Goal: Feedback & Contribution: Leave review/rating

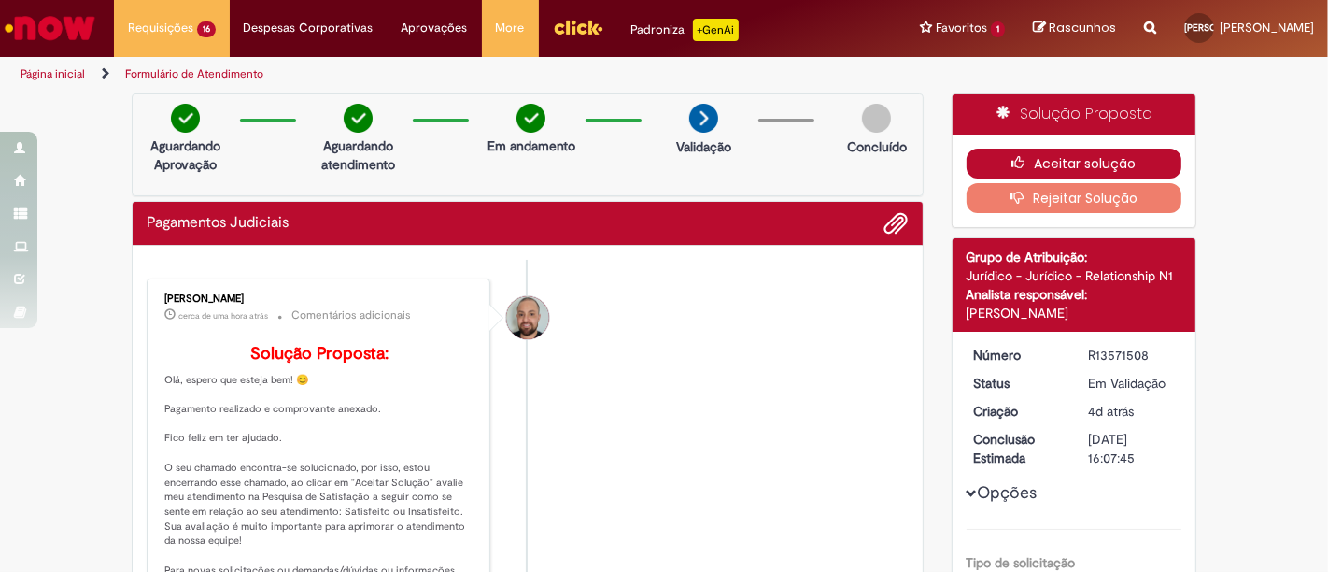
click at [1064, 163] on button "Aceitar solução" at bounding box center [1075, 163] width 216 height 30
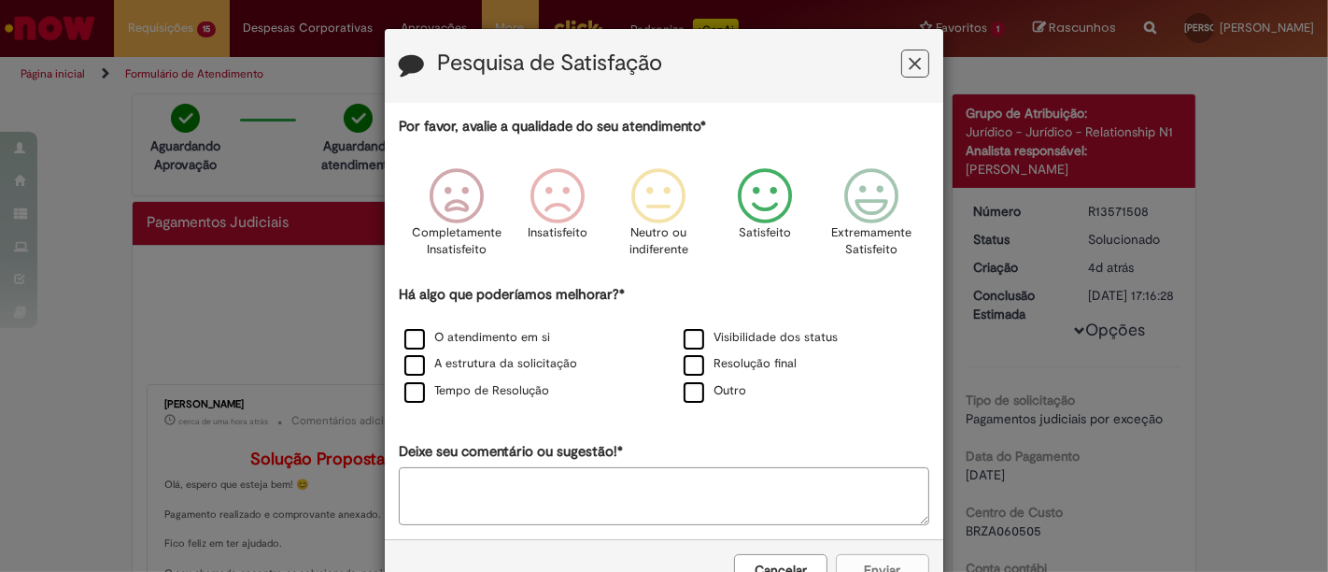
click at [742, 204] on icon "Feedback" at bounding box center [765, 196] width 70 height 56
click at [846, 212] on icon "Feedback" at bounding box center [866, 196] width 70 height 56
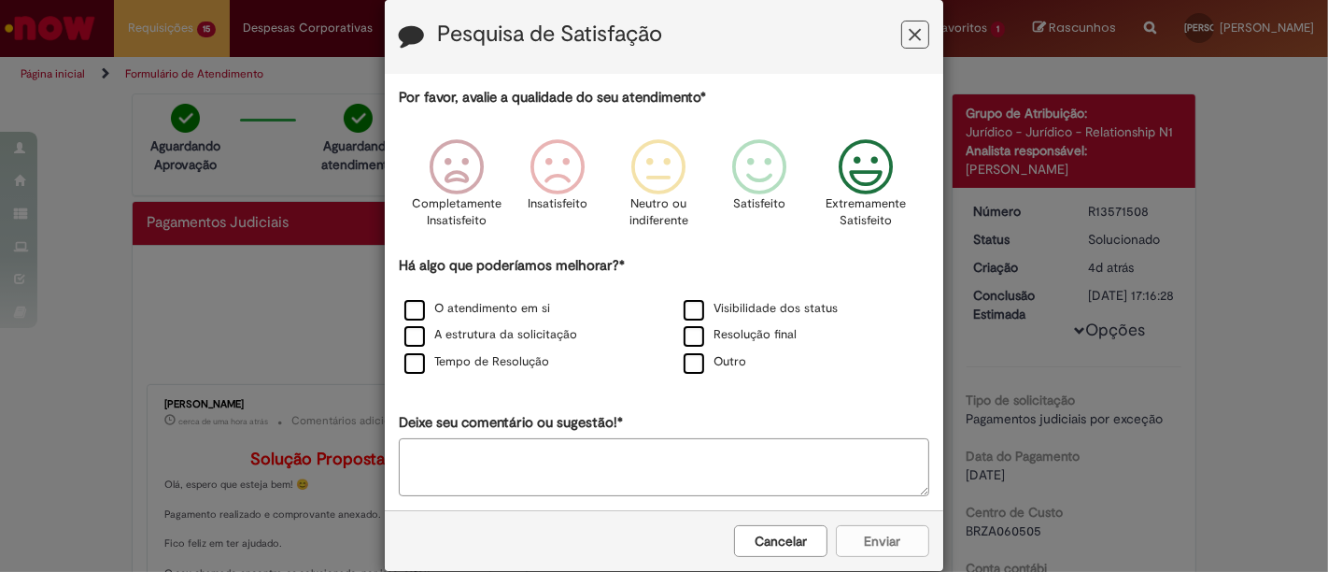
scroll to position [56, 0]
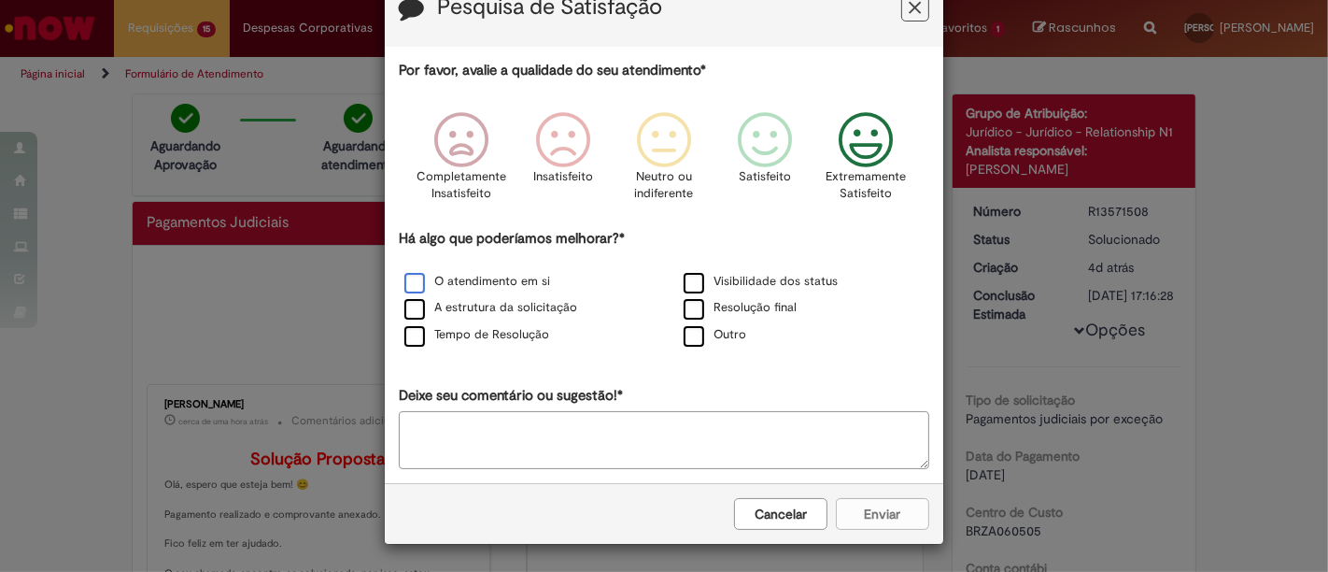
click at [502, 281] on label "O atendimento em si" at bounding box center [477, 282] width 146 height 18
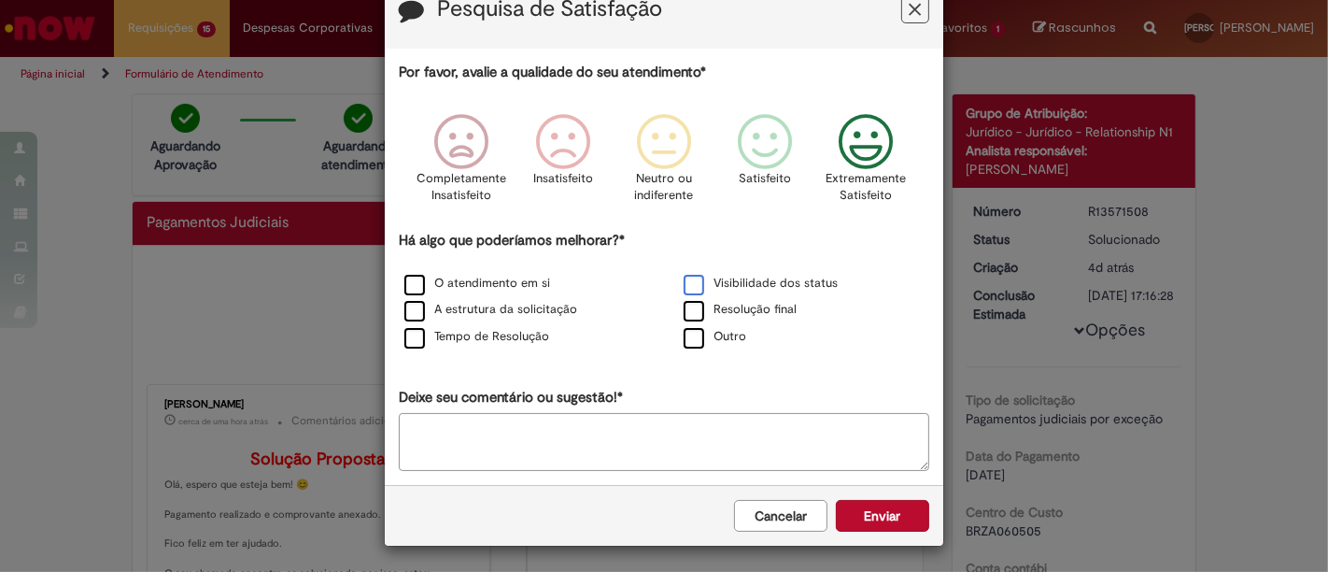
click at [684, 281] on label "Visibilidade dos status" at bounding box center [761, 284] width 154 height 18
click at [691, 316] on label "Resolução final" at bounding box center [740, 310] width 113 height 18
click at [853, 524] on button "Enviar" at bounding box center [882, 516] width 93 height 32
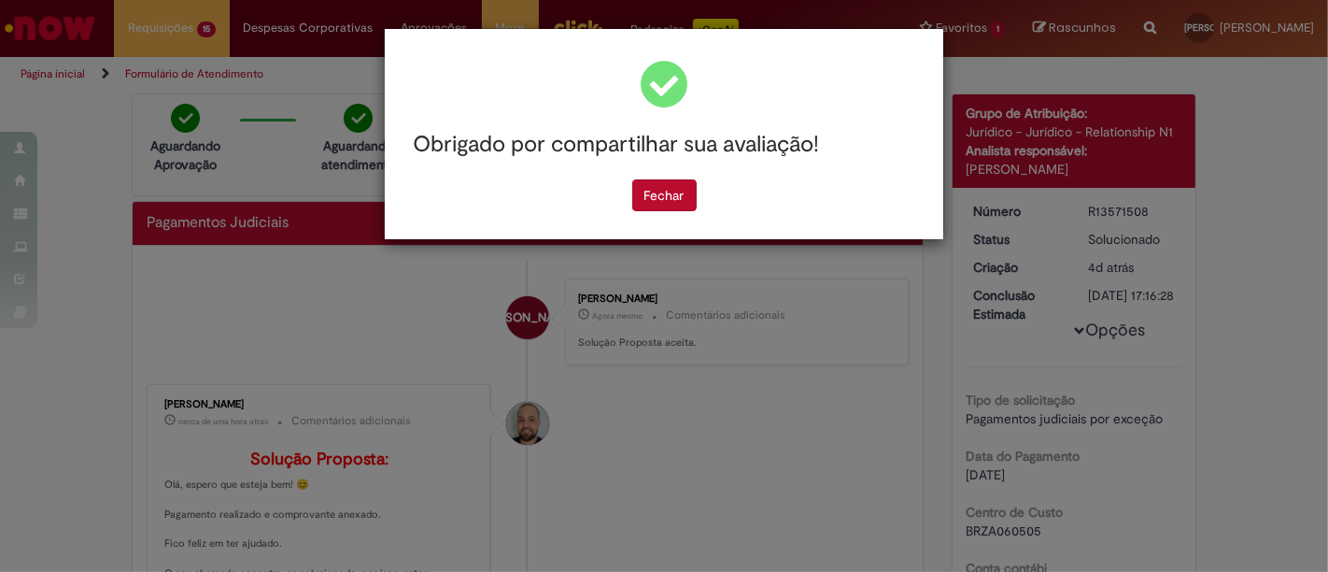
click at [667, 172] on div "Obrigado por compartilhar sua avaliação!" at bounding box center [664, 144] width 530 height 69
click at [667, 191] on button "Fechar" at bounding box center [664, 195] width 64 height 32
